Goal: Check status: Check status

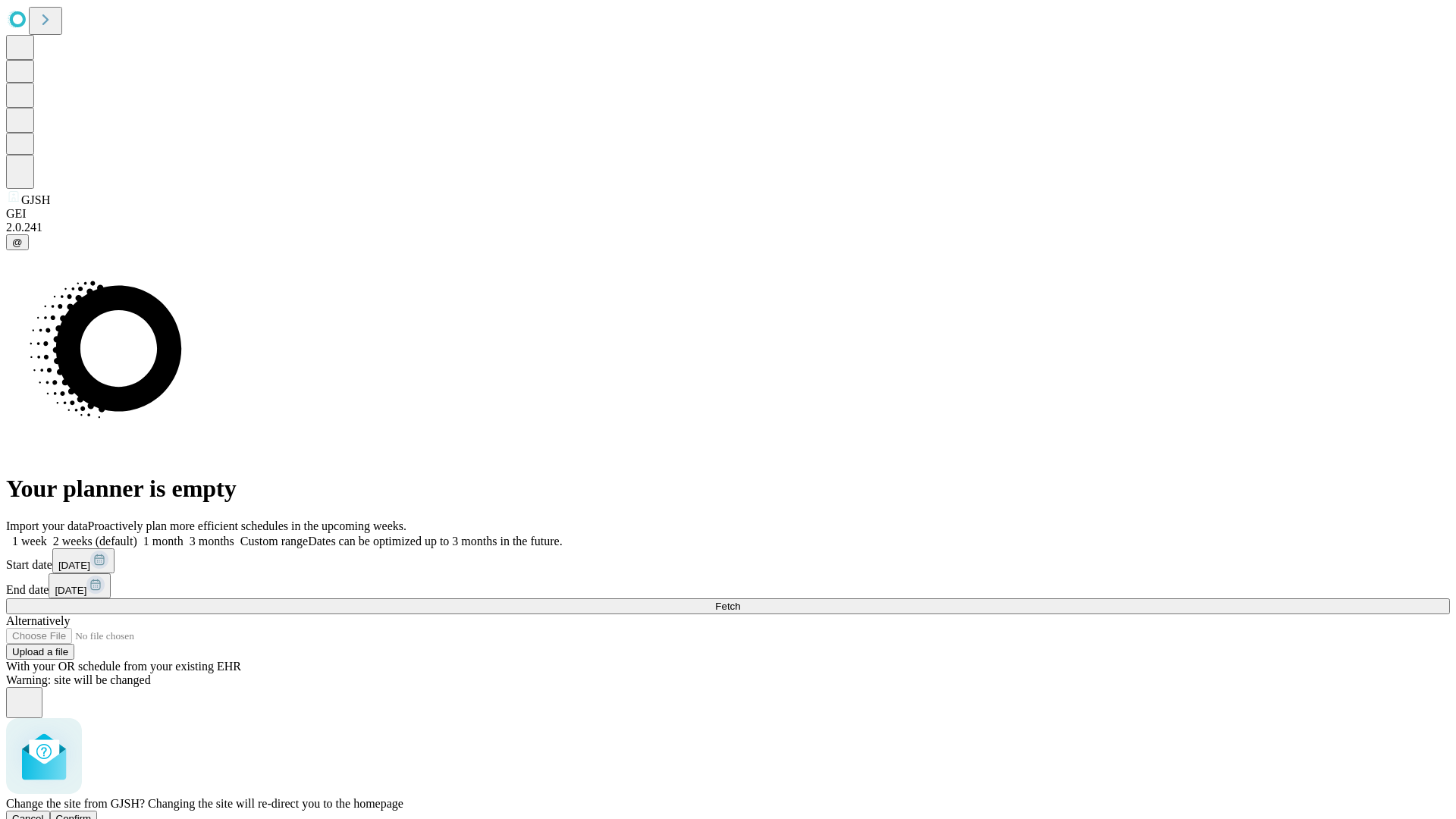
click at [92, 813] on span "Confirm" at bounding box center [74, 818] width 36 height 11
click at [183, 535] on label "1 month" at bounding box center [160, 541] width 46 height 13
click at [740, 601] on span "Fetch" at bounding box center [728, 606] width 25 height 11
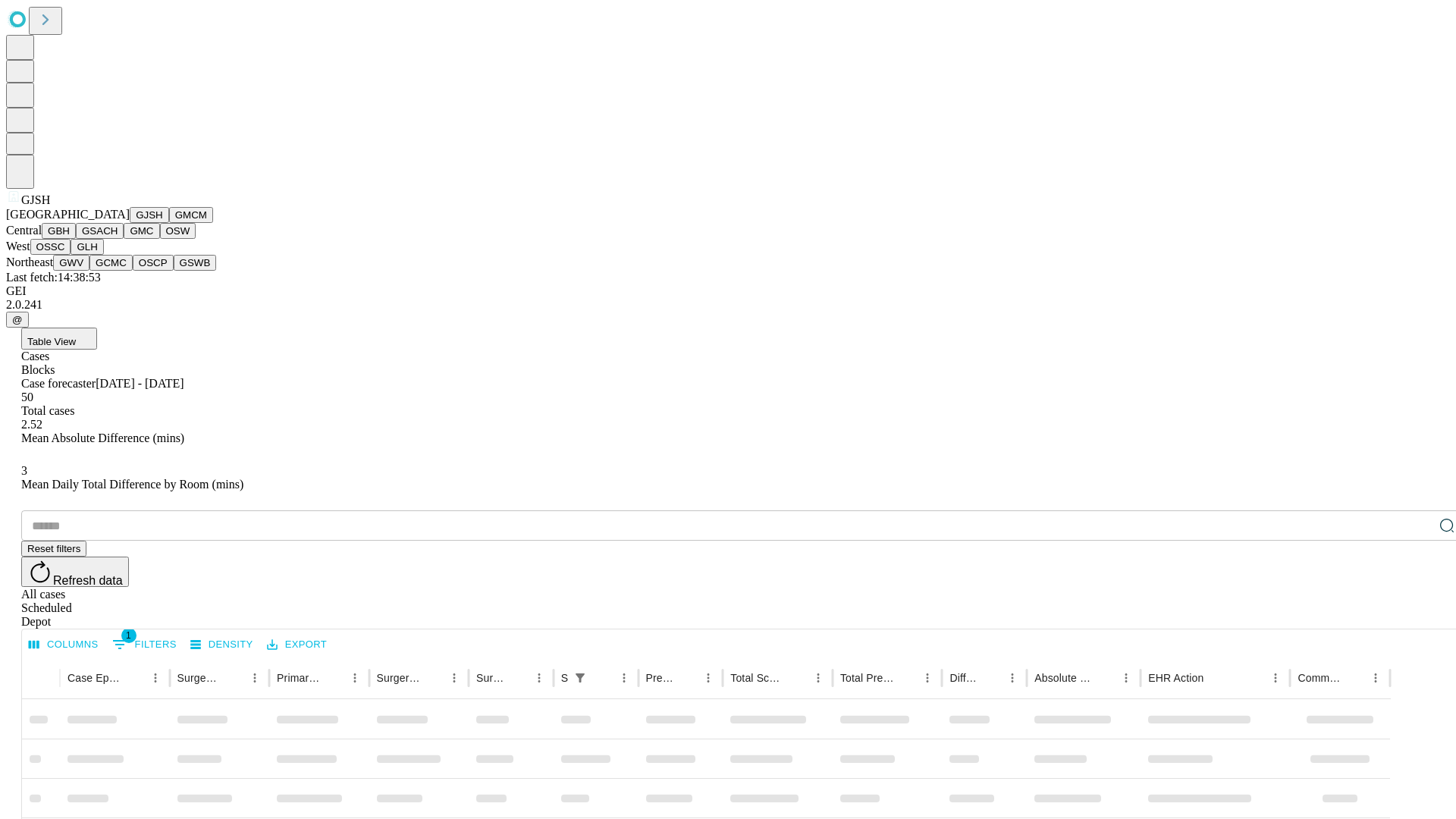
click at [169, 223] on button "GMCM" at bounding box center [191, 215] width 44 height 16
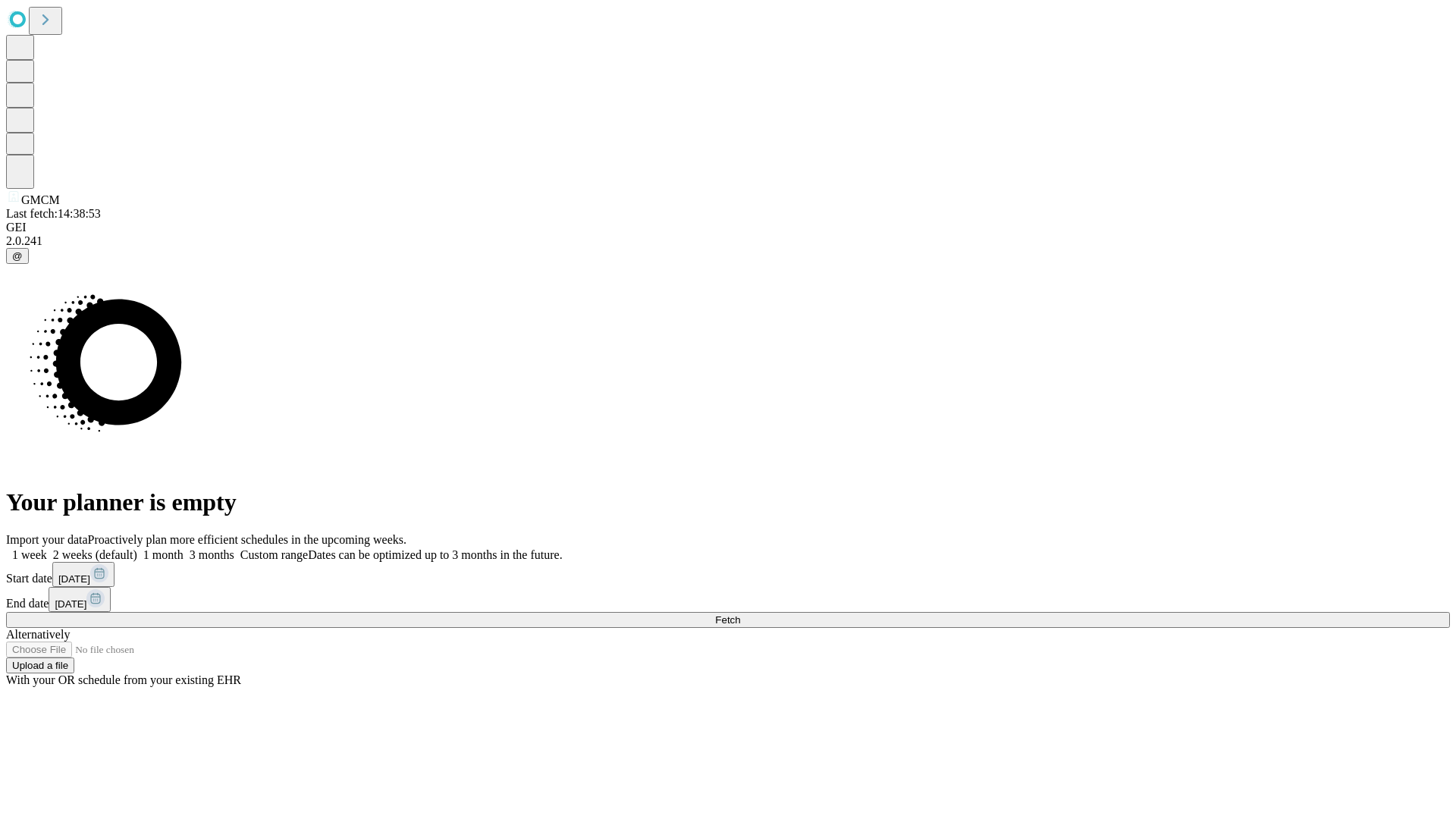
click at [740, 615] on span "Fetch" at bounding box center [728, 620] width 25 height 11
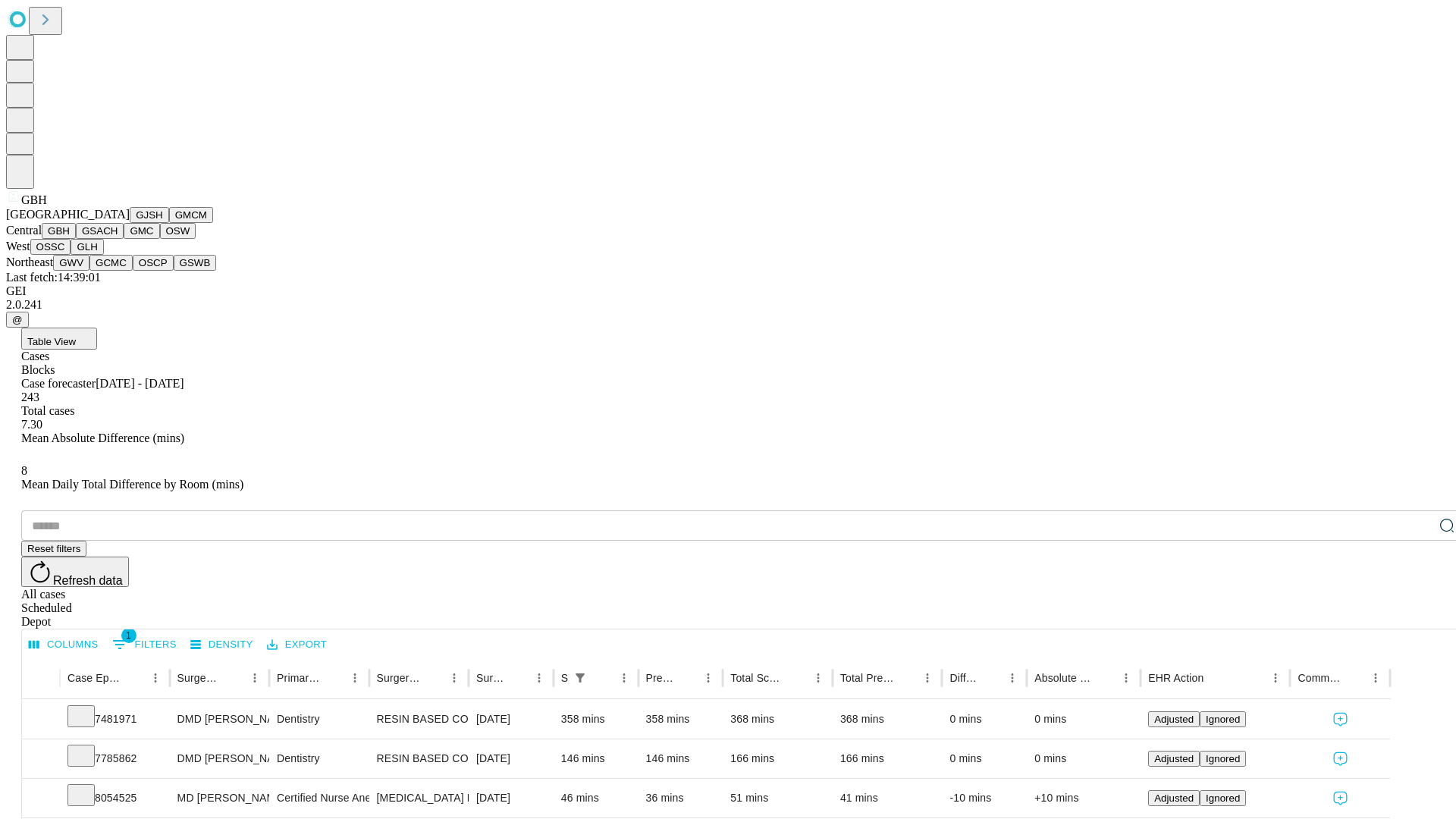
click at [117, 239] on button "GSACH" at bounding box center [100, 231] width 48 height 16
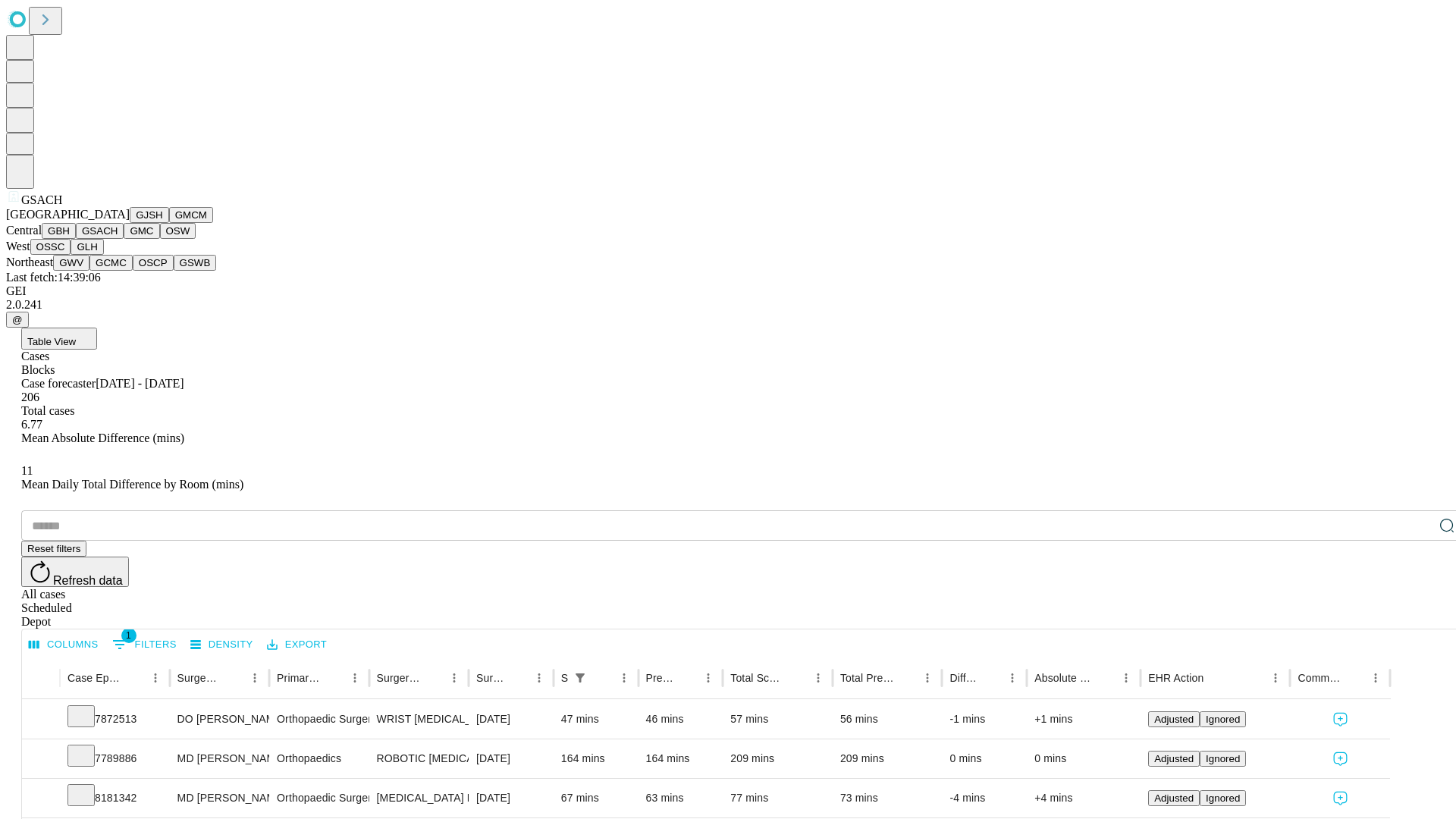
click at [124, 239] on button "GMC" at bounding box center [141, 231] width 36 height 16
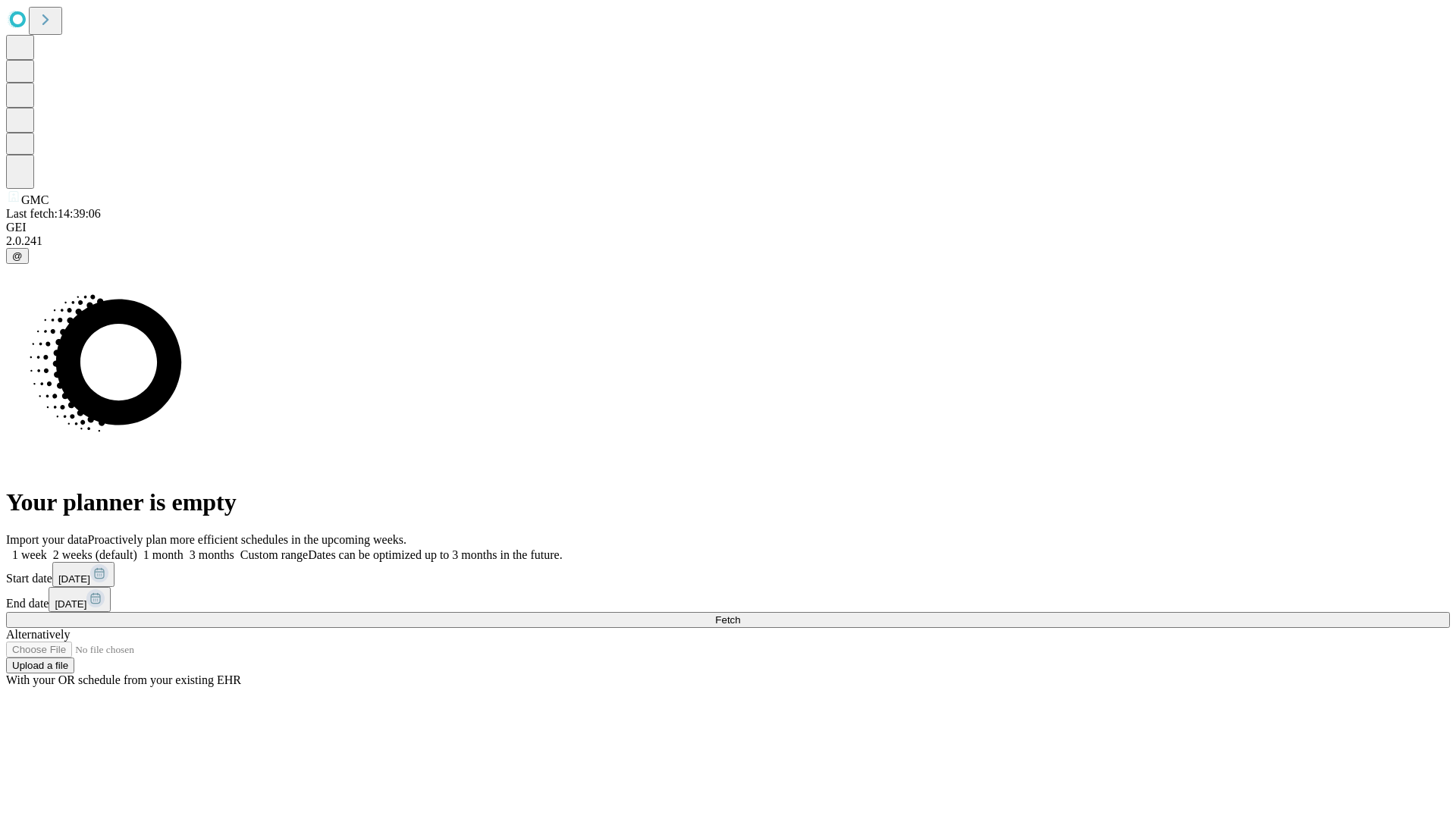
click at [183, 549] on label "1 month" at bounding box center [160, 555] width 46 height 13
click at [740, 615] on span "Fetch" at bounding box center [728, 620] width 25 height 11
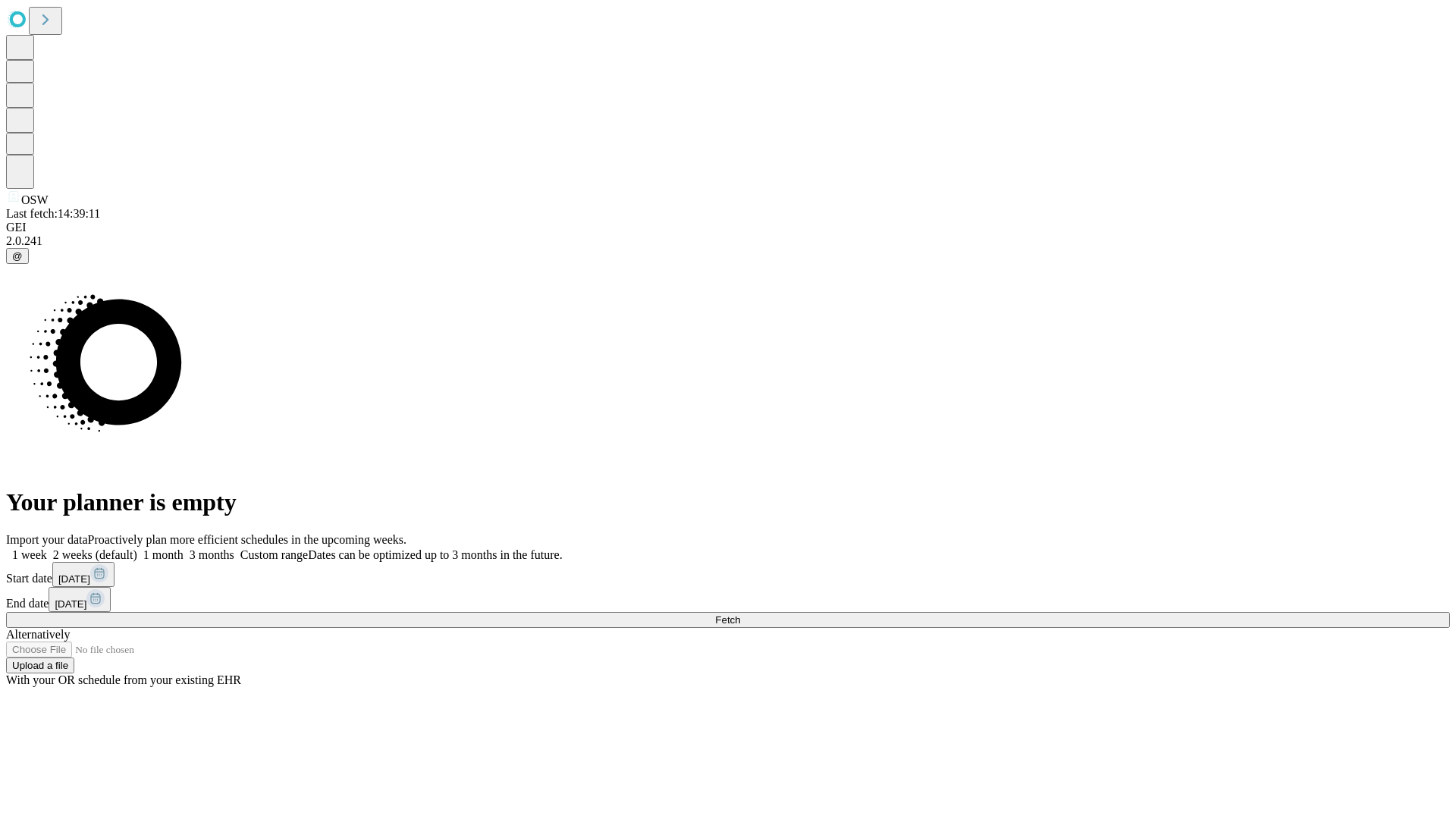
click at [183, 549] on label "1 month" at bounding box center [160, 555] width 46 height 13
click at [740, 615] on span "Fetch" at bounding box center [728, 620] width 25 height 11
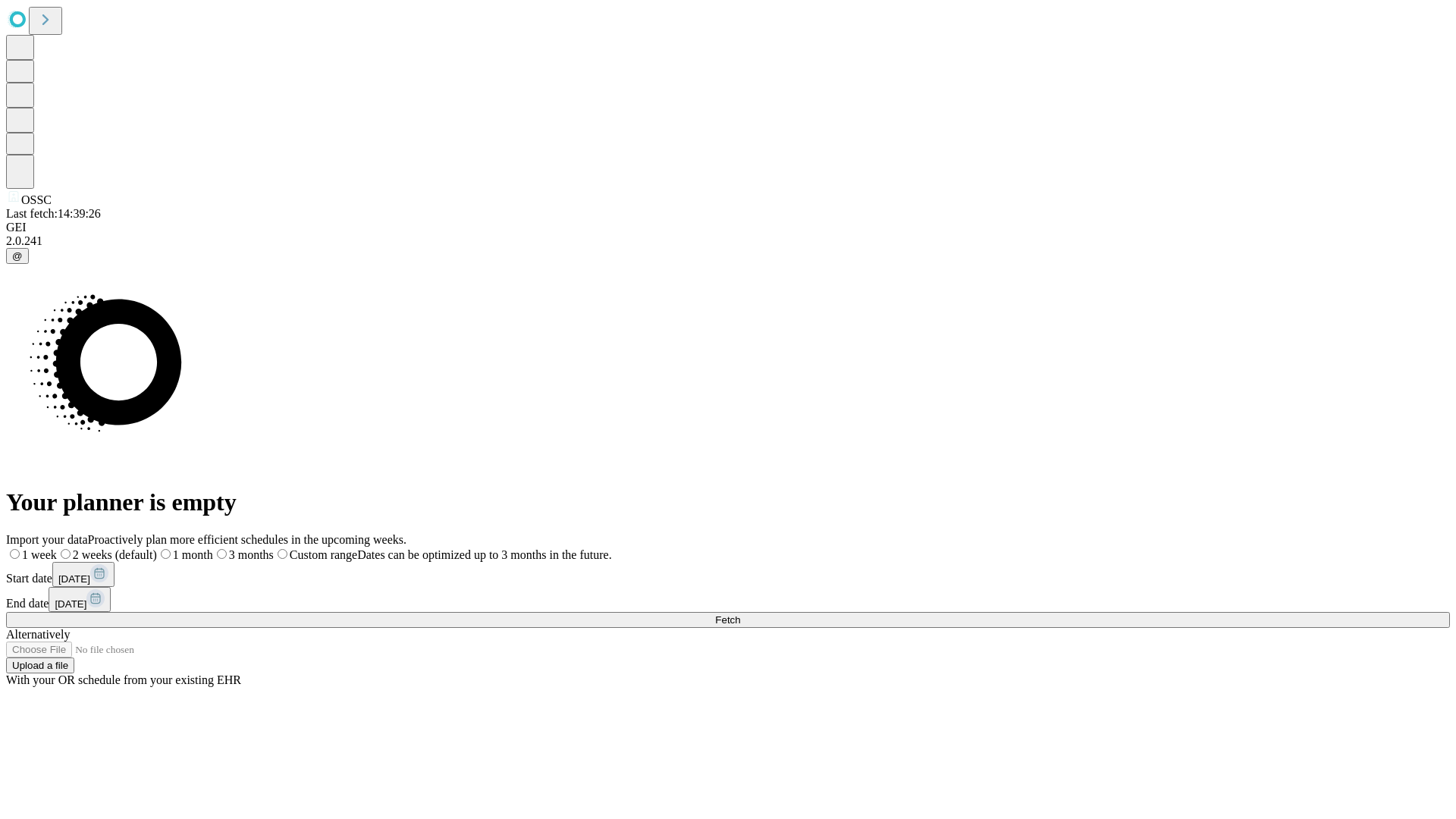
click at [213, 549] on label "1 month" at bounding box center [185, 555] width 56 height 13
click at [740, 615] on span "Fetch" at bounding box center [728, 620] width 25 height 11
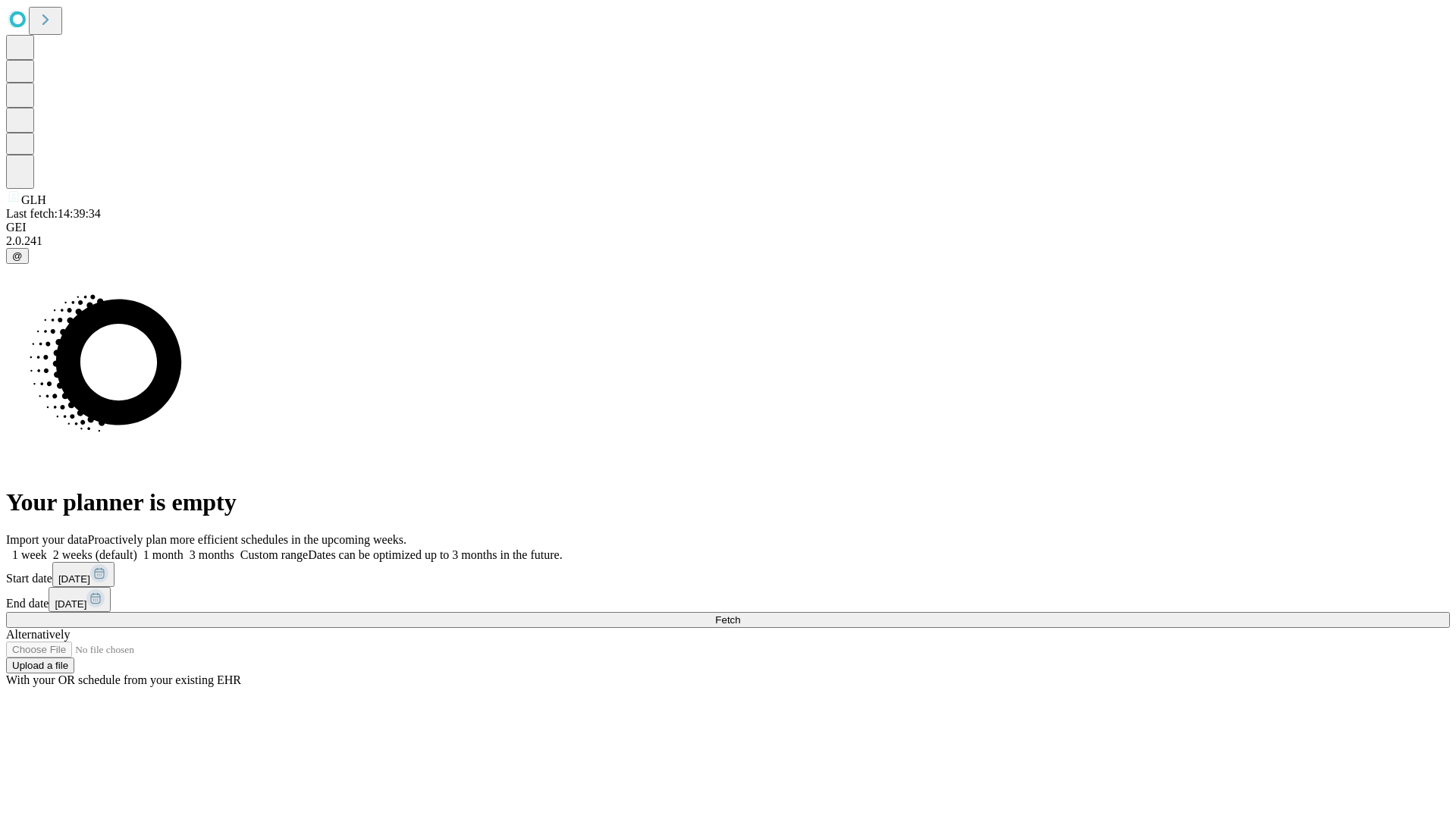
click at [183, 549] on label "1 month" at bounding box center [160, 555] width 46 height 13
click at [740, 615] on span "Fetch" at bounding box center [728, 620] width 25 height 11
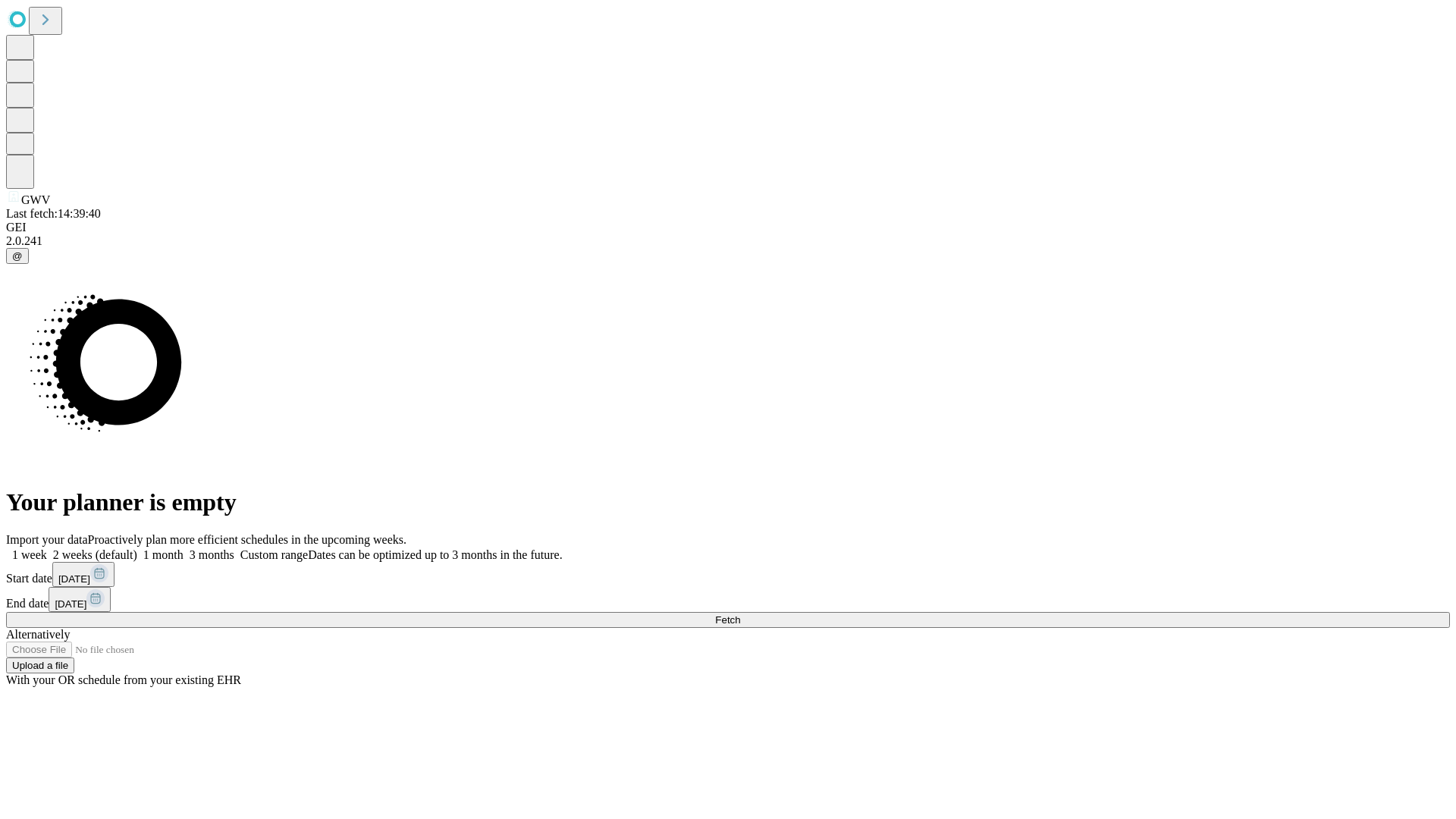
click at [183, 549] on label "1 month" at bounding box center [160, 555] width 46 height 13
click at [740, 615] on span "Fetch" at bounding box center [728, 620] width 25 height 11
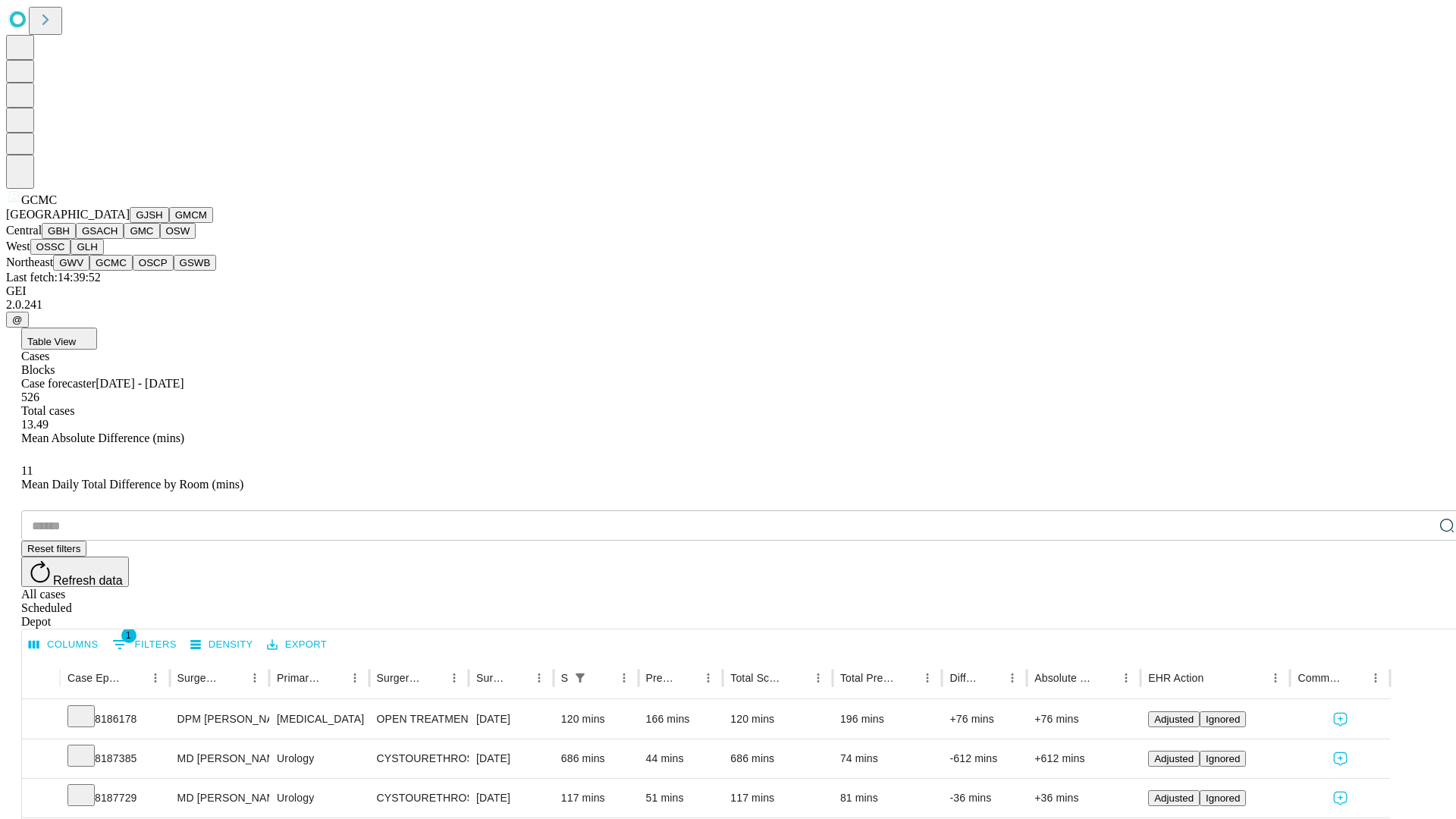
click at [132, 271] on button "OSCP" at bounding box center [153, 263] width 41 height 16
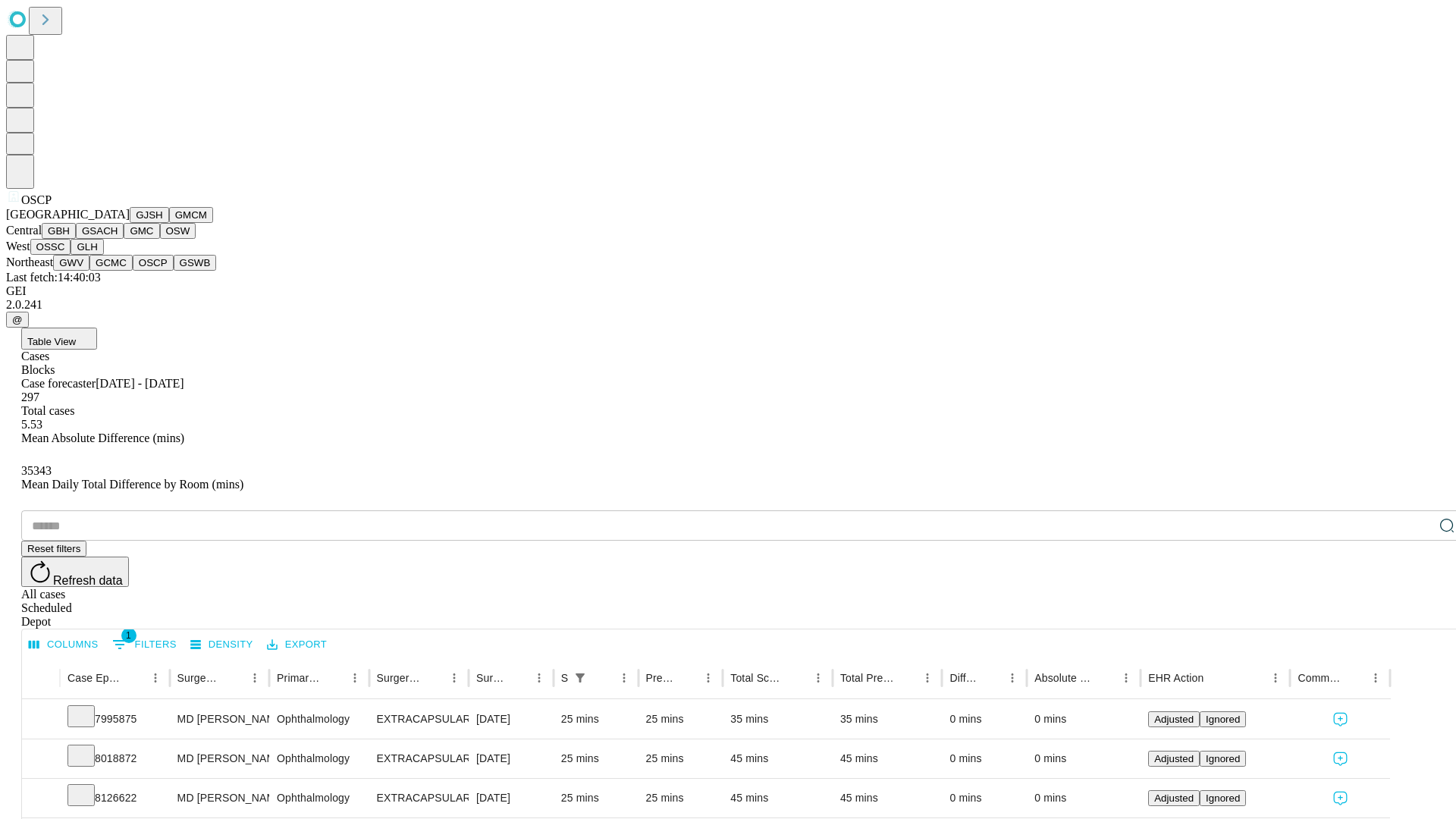
click at [174, 271] on button "GSWB" at bounding box center [195, 263] width 43 height 16
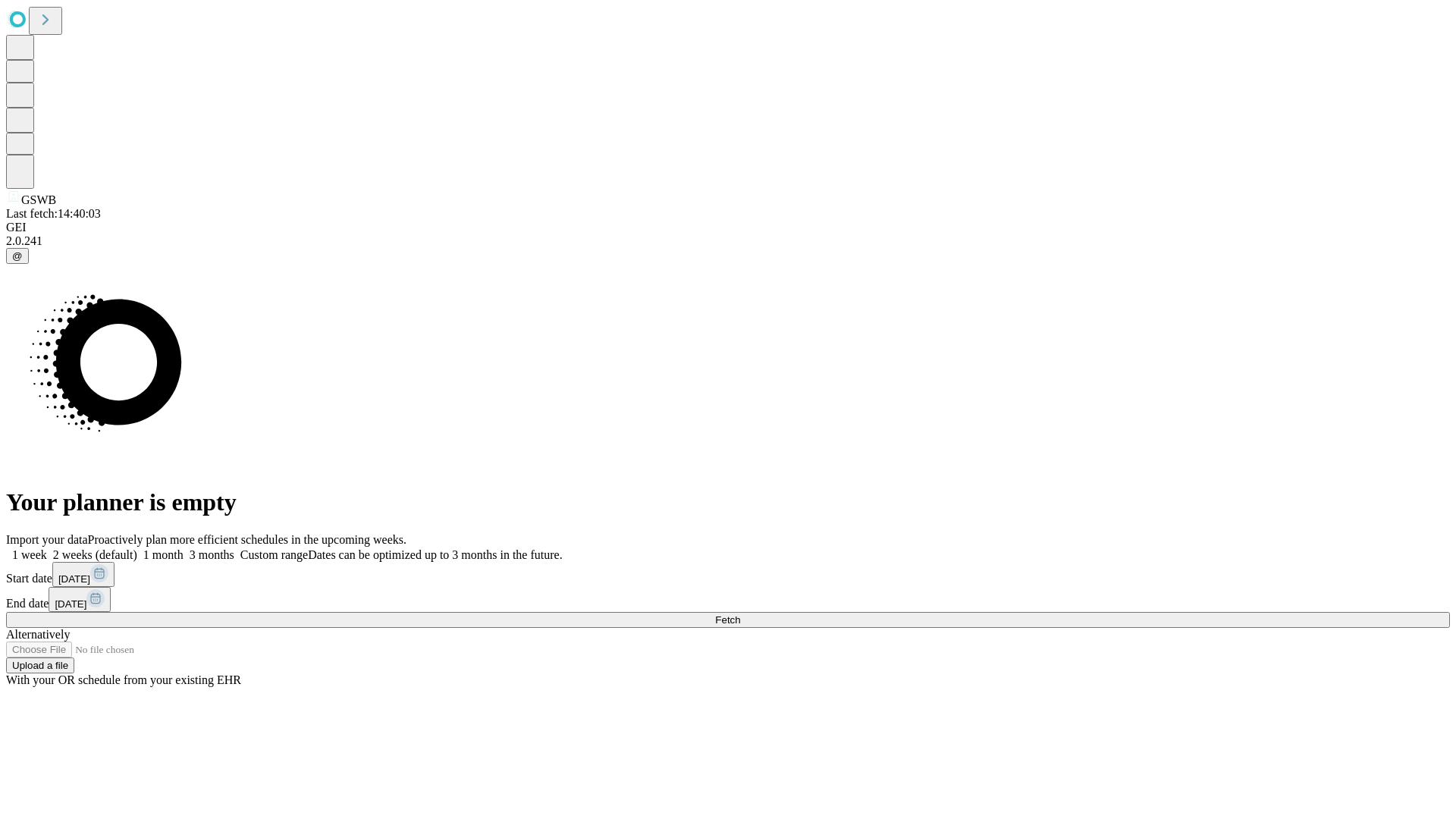
click at [740, 615] on span "Fetch" at bounding box center [728, 620] width 25 height 11
